Goal: Information Seeking & Learning: Check status

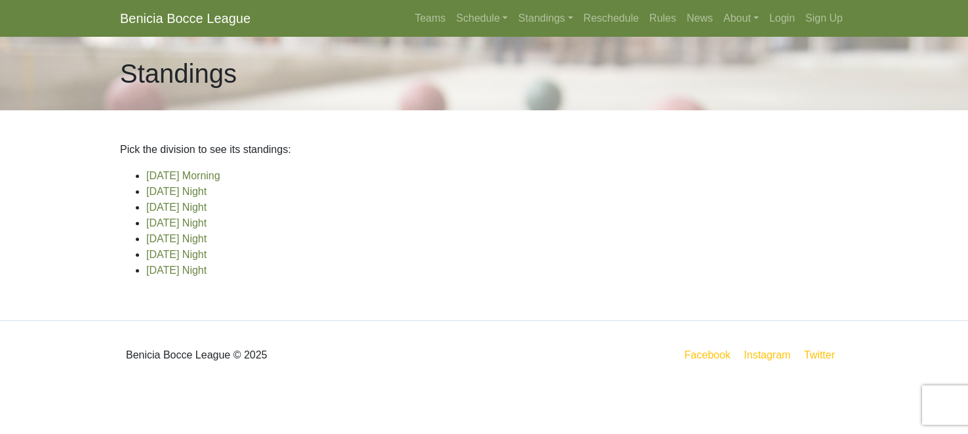
scroll to position [41, 0]
click at [188, 276] on link "[DATE] Night" at bounding box center [176, 269] width 60 height 11
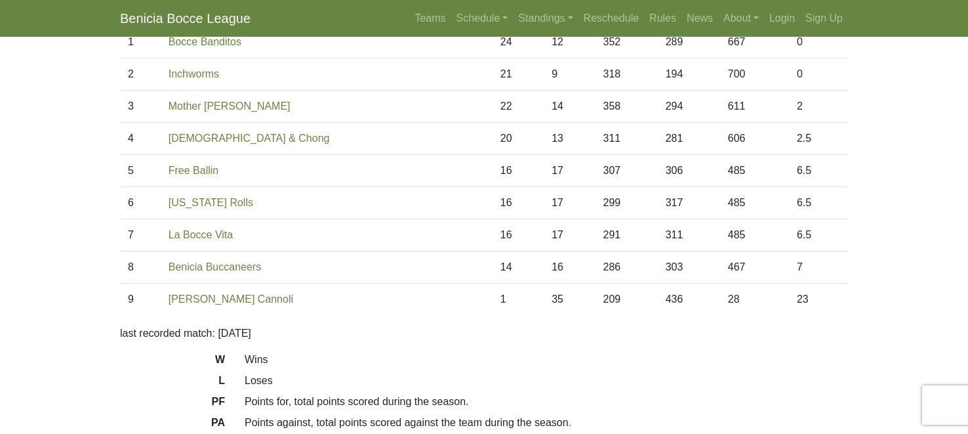
scroll to position [148, 0]
click at [451, 25] on link "Schedule" at bounding box center [482, 18] width 62 height 26
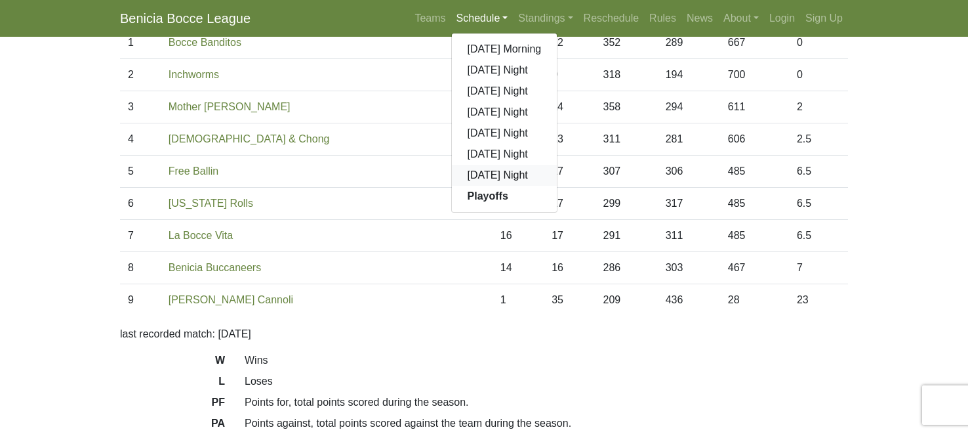
click at [452, 186] on link "[DATE] Night" at bounding box center [505, 175] width 106 height 21
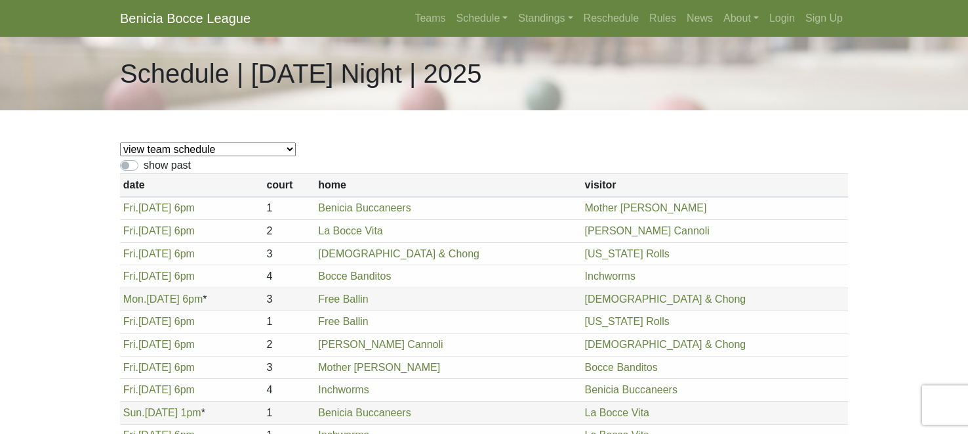
click at [191, 173] on label "show past" at bounding box center [167, 165] width 47 height 16
click at [152, 166] on input "show past" at bounding box center [148, 161] width 9 height 9
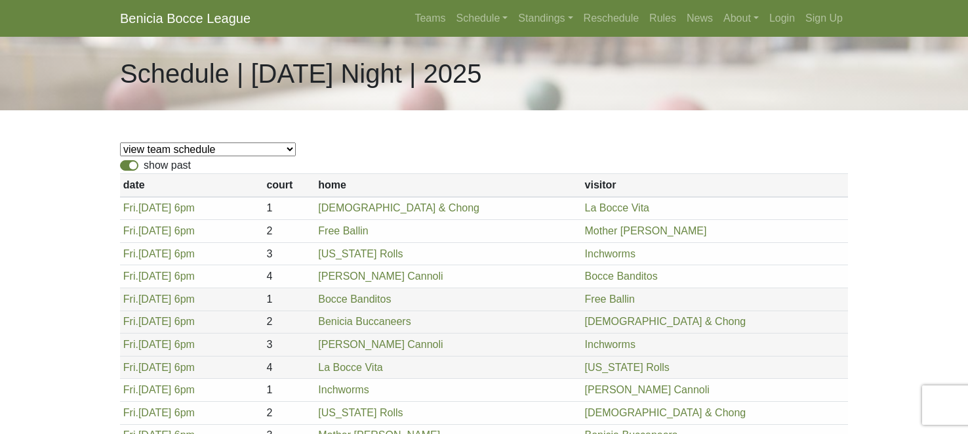
click at [144, 173] on label "show past" at bounding box center [167, 165] width 47 height 16
click at [144, 166] on input "show past" at bounding box center [148, 161] width 9 height 9
checkbox input "false"
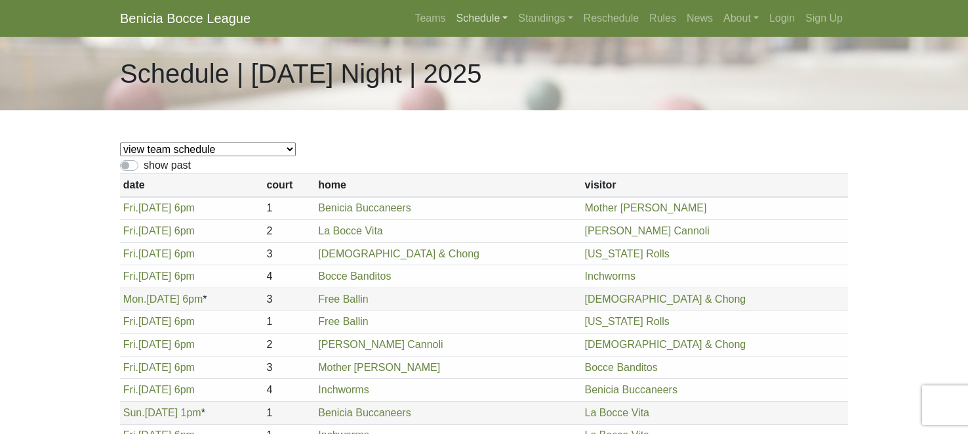
click at [451, 25] on link "Schedule" at bounding box center [482, 18] width 62 height 26
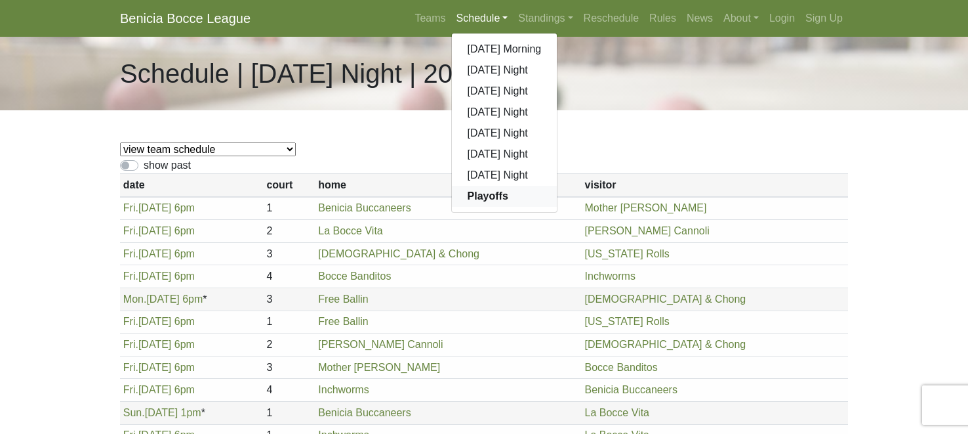
click at [468, 201] on strong "Playoffs" at bounding box center [488, 195] width 41 height 11
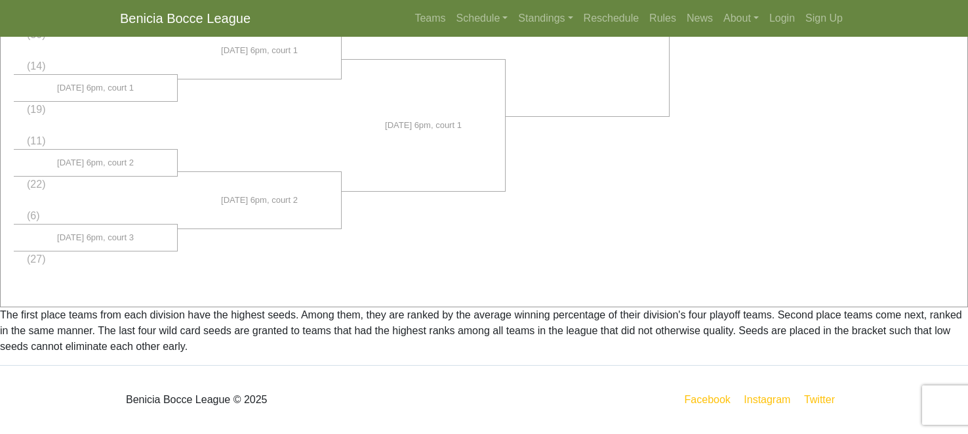
scroll to position [1432, 0]
click at [528, 31] on link "Standings" at bounding box center [545, 18] width 65 height 26
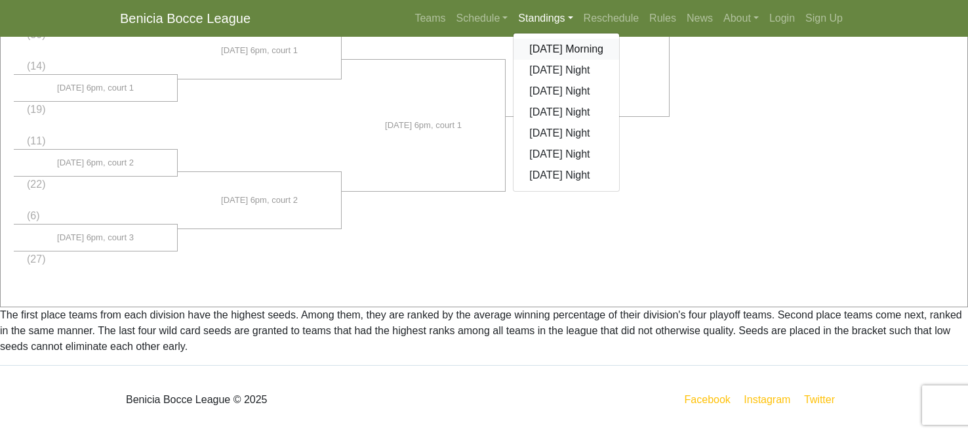
click at [526, 60] on link "[DATE] Morning" at bounding box center [567, 49] width 106 height 21
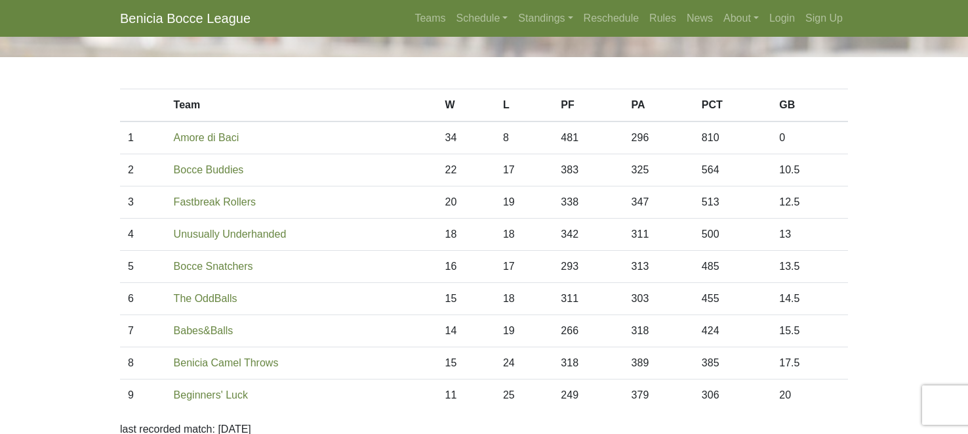
scroll to position [62, 0]
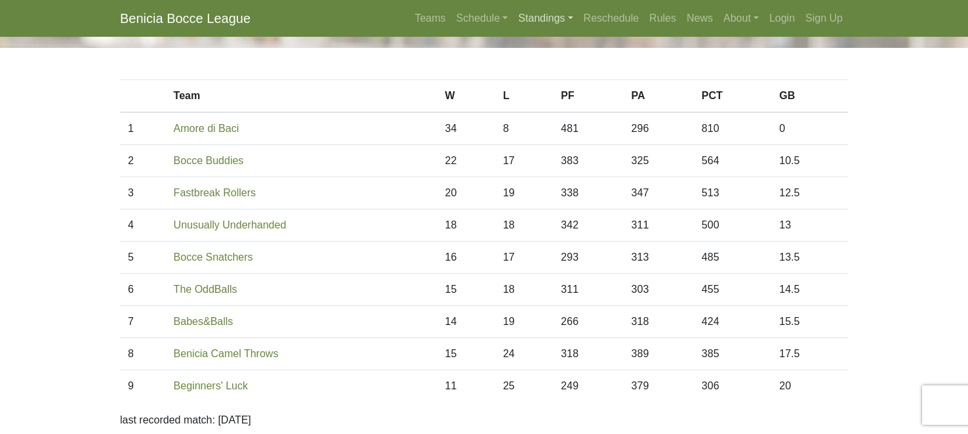
click at [528, 26] on link "Standings" at bounding box center [545, 18] width 65 height 26
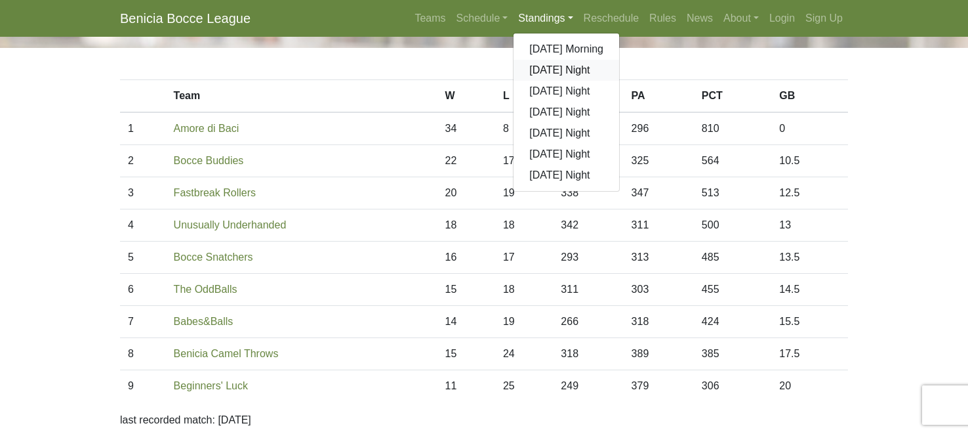
click at [544, 81] on link "[DATE] Night" at bounding box center [567, 70] width 106 height 21
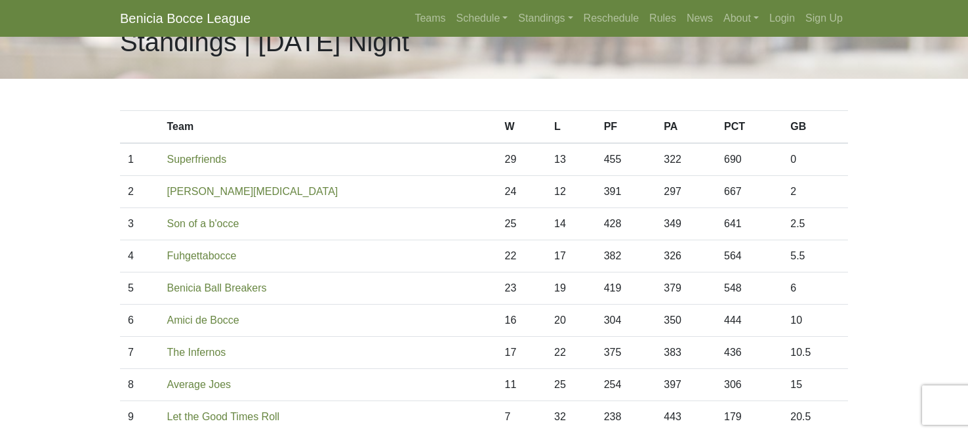
scroll to position [34, 0]
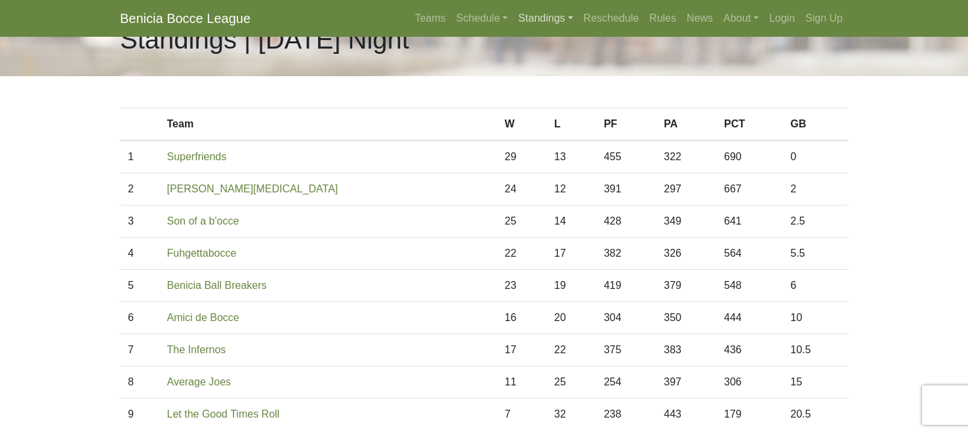
click at [535, 31] on link "Standings" at bounding box center [545, 18] width 65 height 26
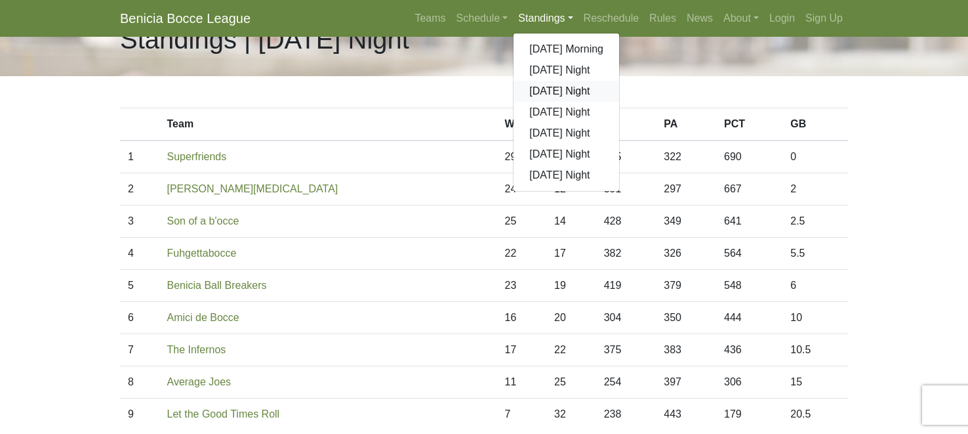
click at [527, 102] on link "[DATE] Night" at bounding box center [567, 91] width 106 height 21
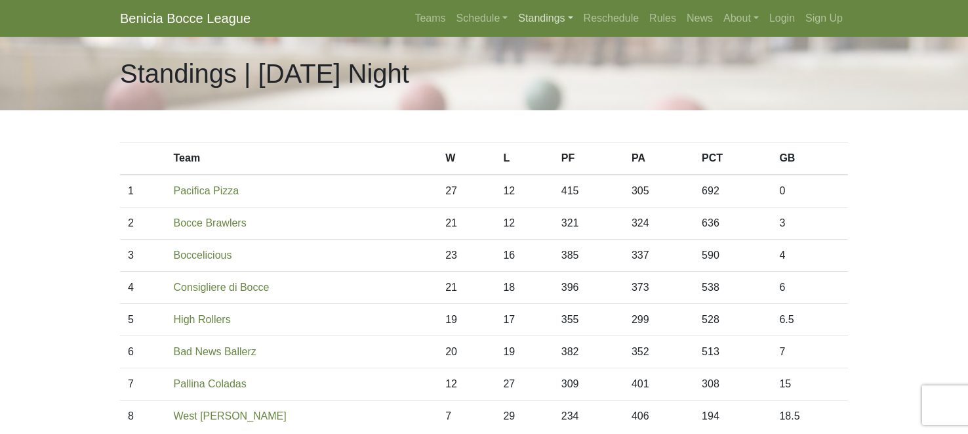
click at [520, 26] on link "Standings" at bounding box center [545, 18] width 65 height 26
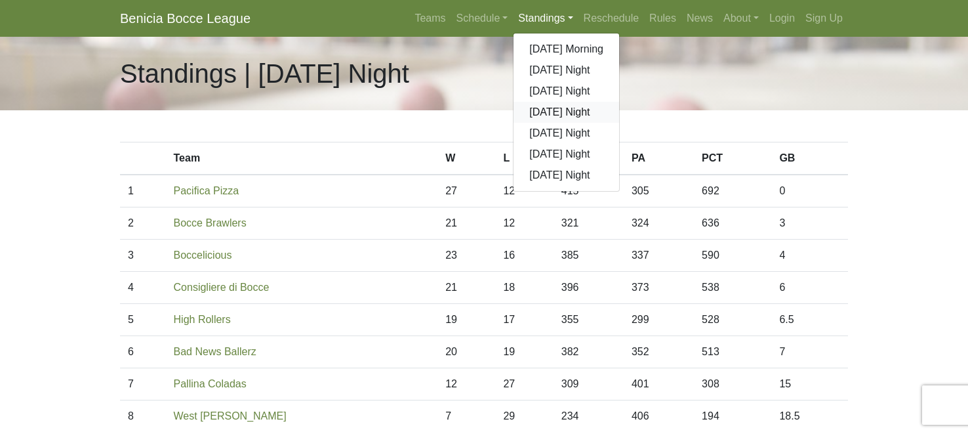
click at [531, 123] on link "[DATE] Night" at bounding box center [567, 112] width 106 height 21
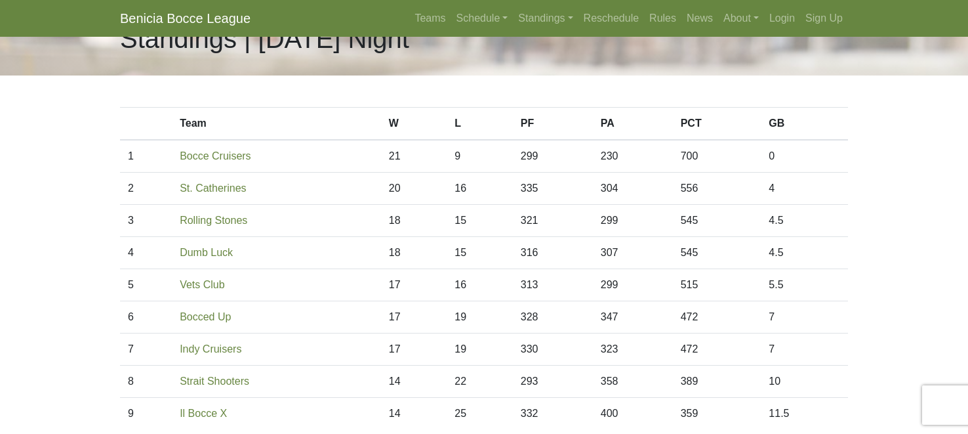
scroll to position [37, 0]
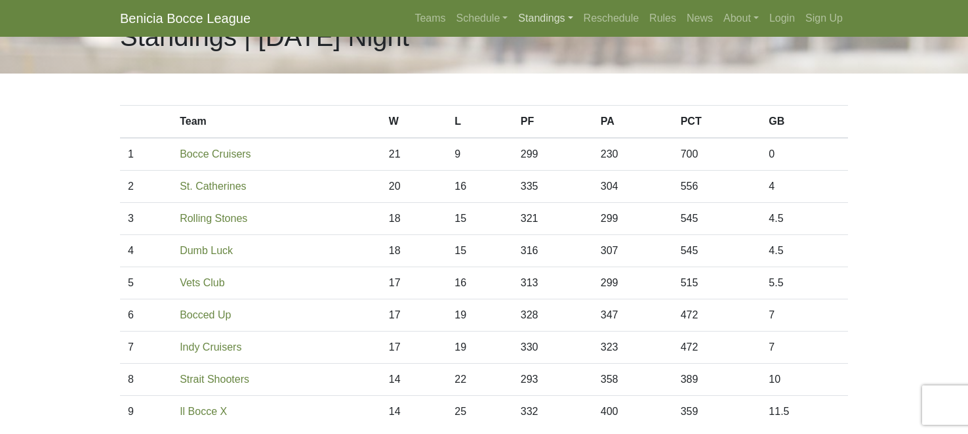
click at [539, 27] on link "Standings" at bounding box center [545, 18] width 65 height 26
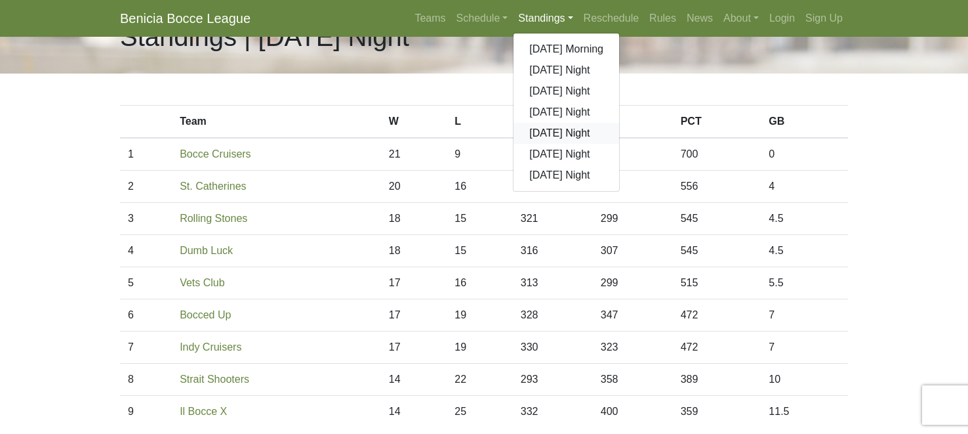
click at [545, 144] on link "[DATE] Night" at bounding box center [567, 133] width 106 height 21
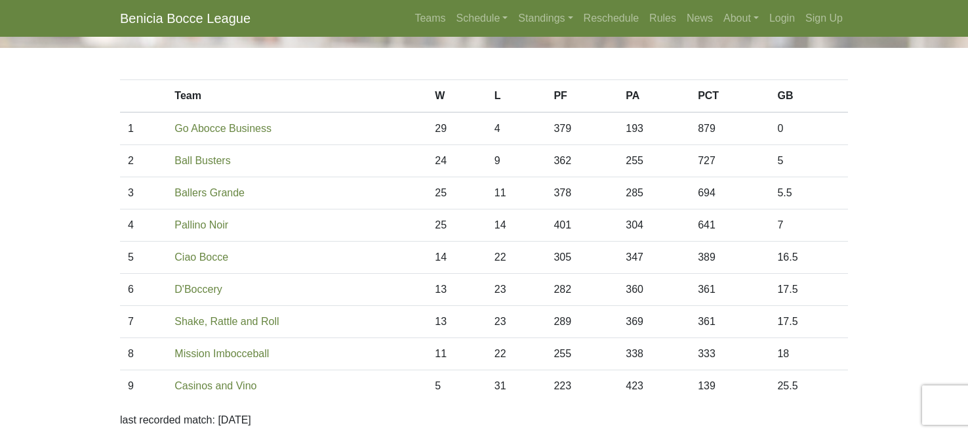
scroll to position [47, 0]
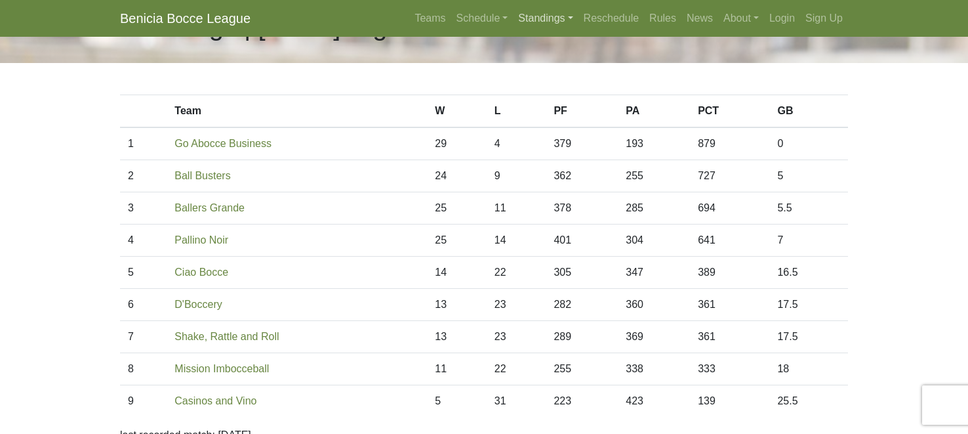
click at [524, 28] on link "Standings" at bounding box center [545, 18] width 65 height 26
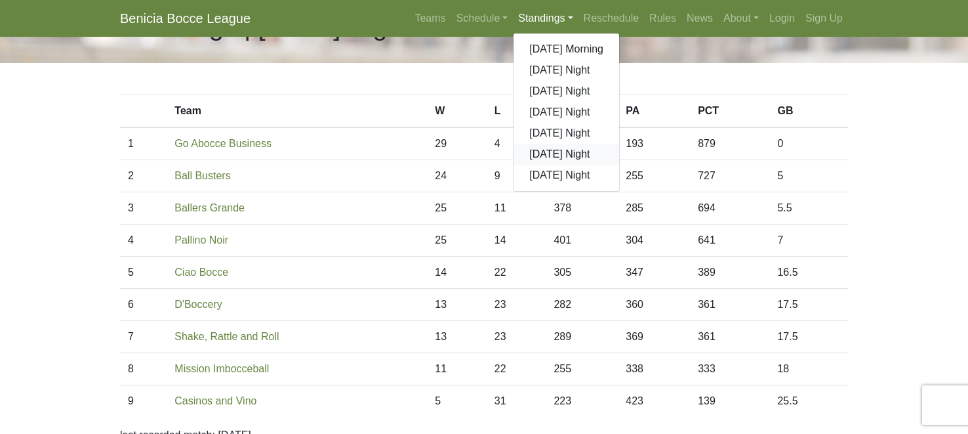
click at [532, 165] on link "[DATE] Night" at bounding box center [567, 154] width 106 height 21
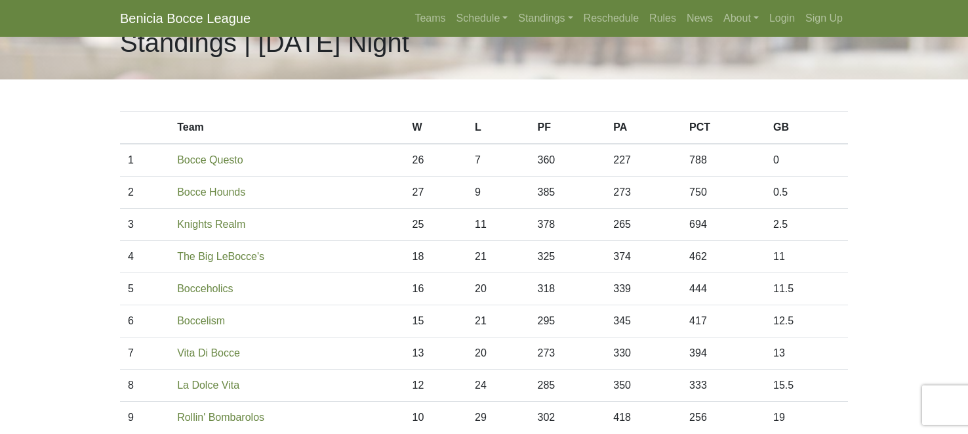
scroll to position [35, 0]
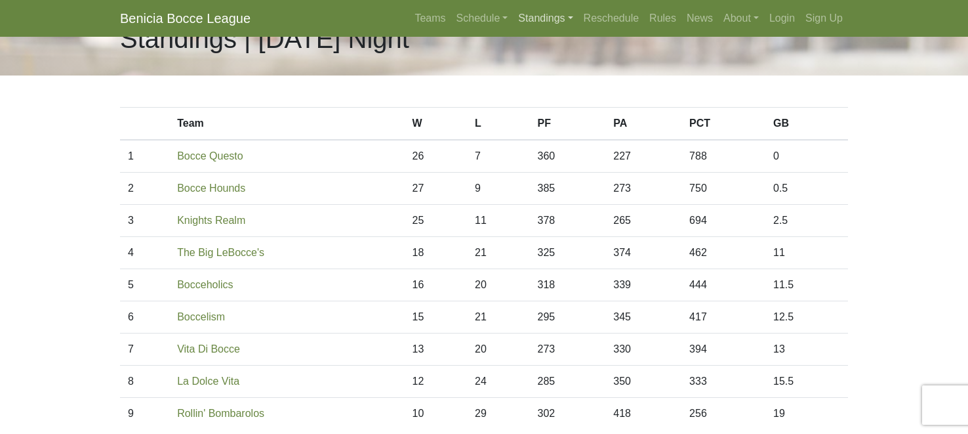
click at [518, 26] on link "Standings" at bounding box center [545, 18] width 65 height 26
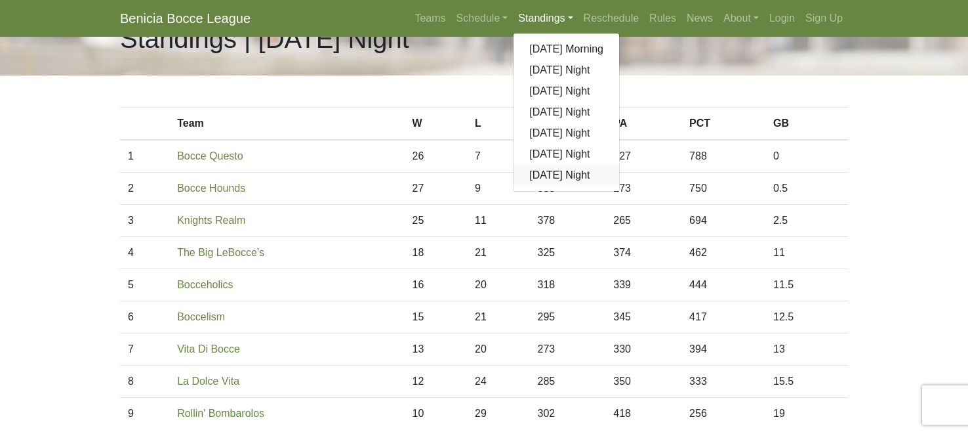
click at [544, 186] on link "[DATE] Night" at bounding box center [567, 175] width 106 height 21
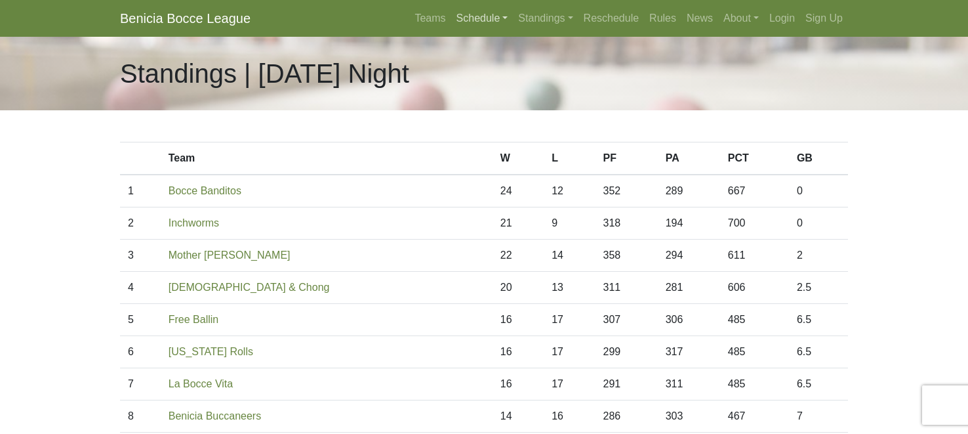
click at [457, 25] on link "Schedule" at bounding box center [482, 18] width 62 height 26
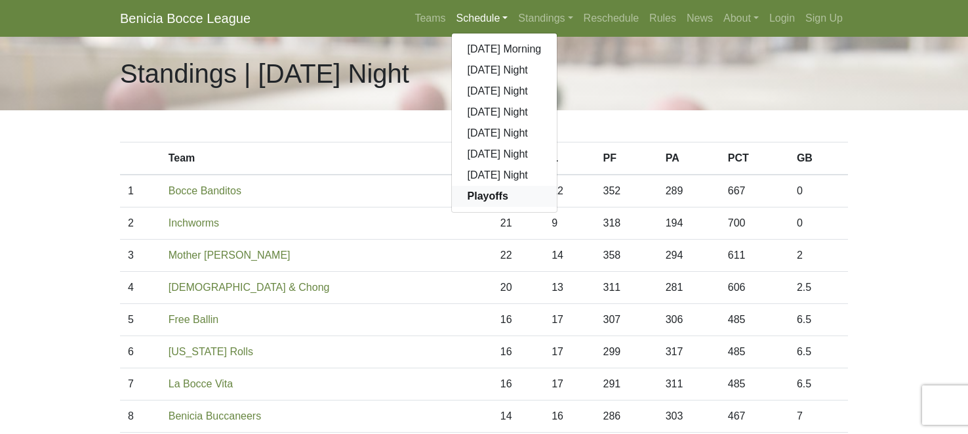
click at [468, 201] on strong "Playoffs" at bounding box center [488, 195] width 41 height 11
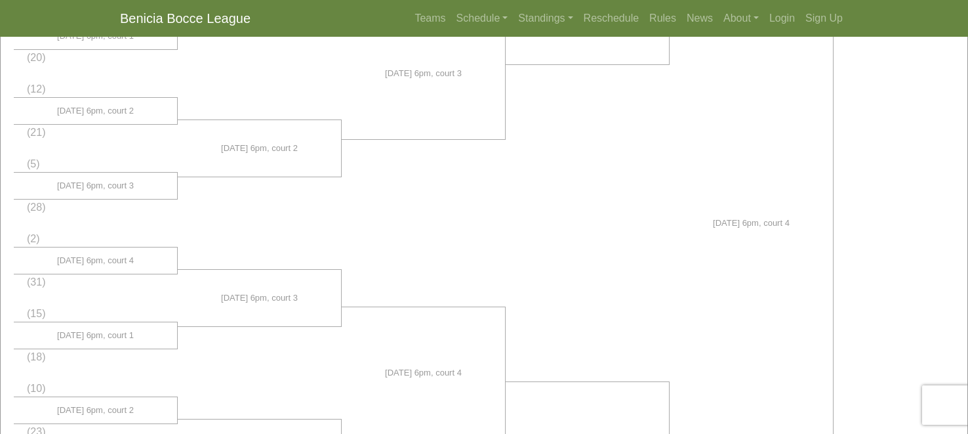
scroll to position [577, 0]
